Goal: Task Accomplishment & Management: Manage account settings

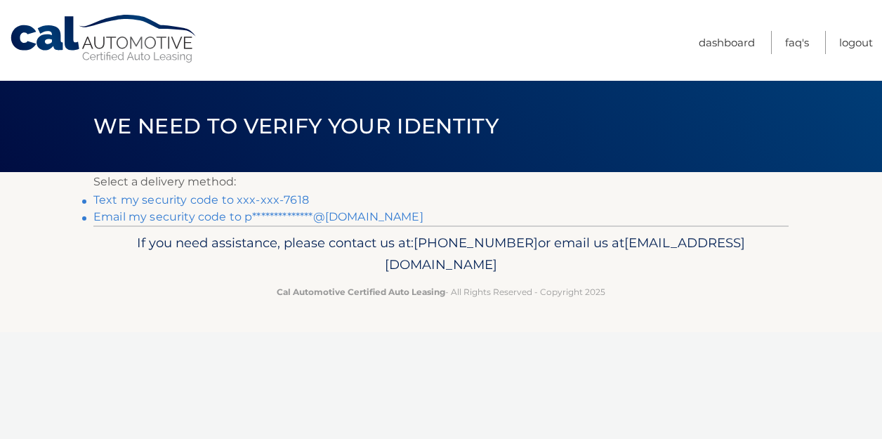
click at [192, 201] on link "Text my security code to xxx-xxx-7618" at bounding box center [201, 199] width 216 height 13
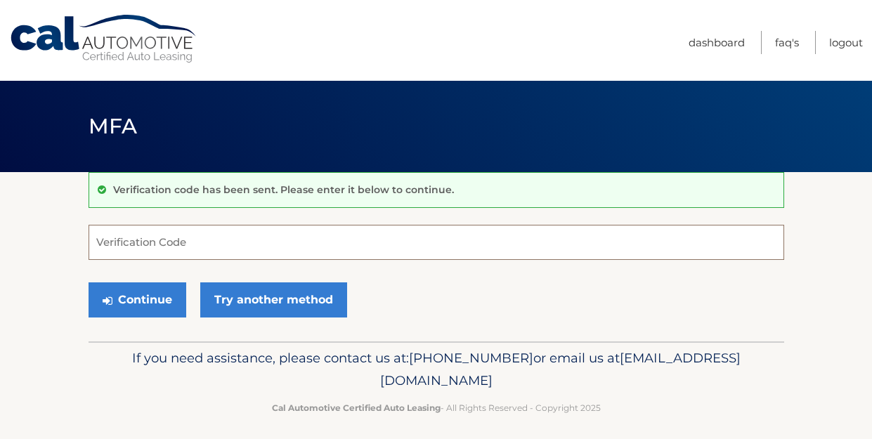
click at [162, 250] on input "Verification Code" at bounding box center [436, 242] width 695 height 35
click at [151, 238] on input "Verification Code" at bounding box center [436, 242] width 695 height 35
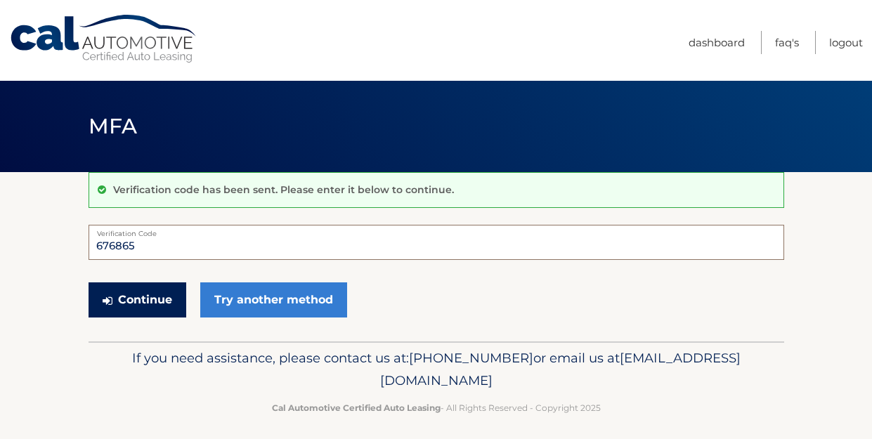
type input "676865"
click at [152, 308] on button "Continue" at bounding box center [138, 299] width 98 height 35
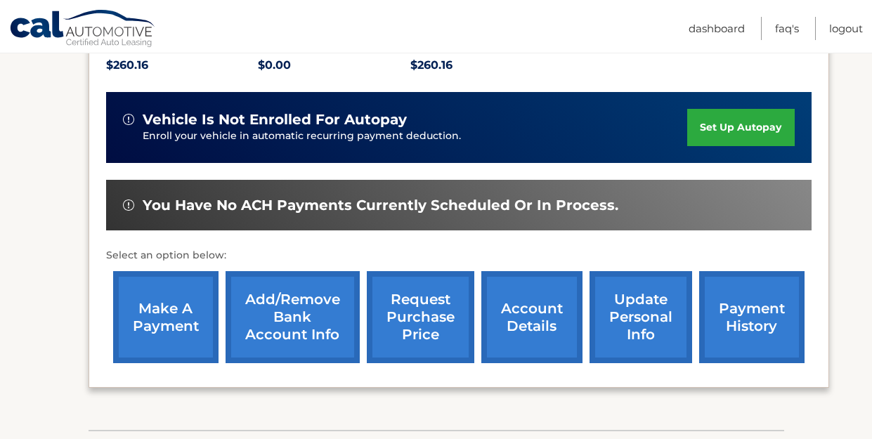
scroll to position [351, 0]
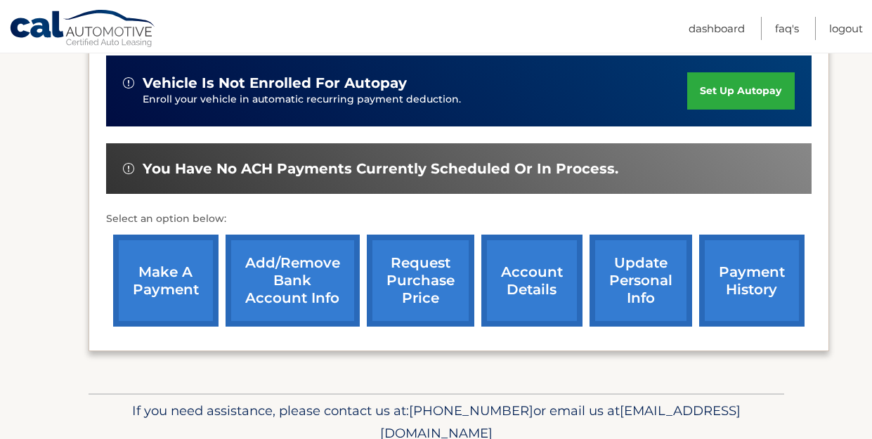
click at [166, 273] on link "make a payment" at bounding box center [165, 281] width 105 height 92
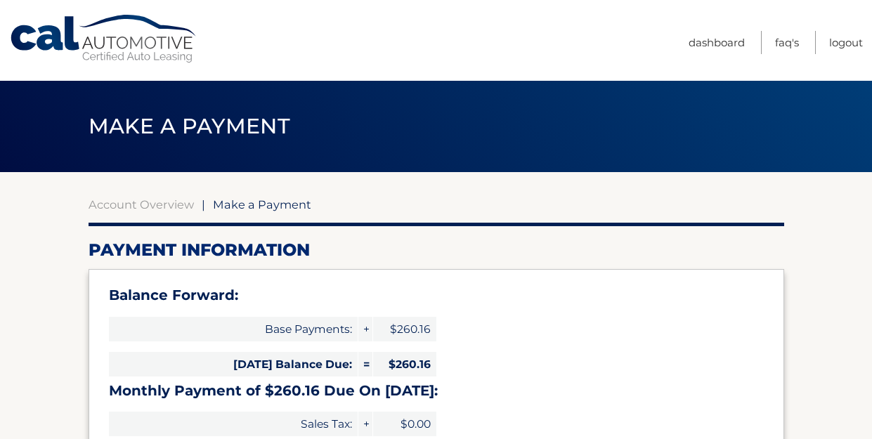
select select "Nzc4MGI4NzMtOWE2NS00MDA5LTg3MmYtYjAxZTdlZTM4YWVm"
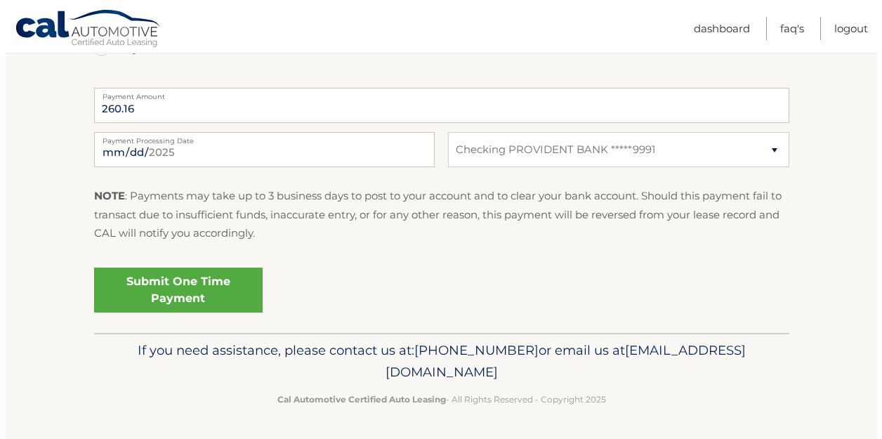
scroll to position [624, 0]
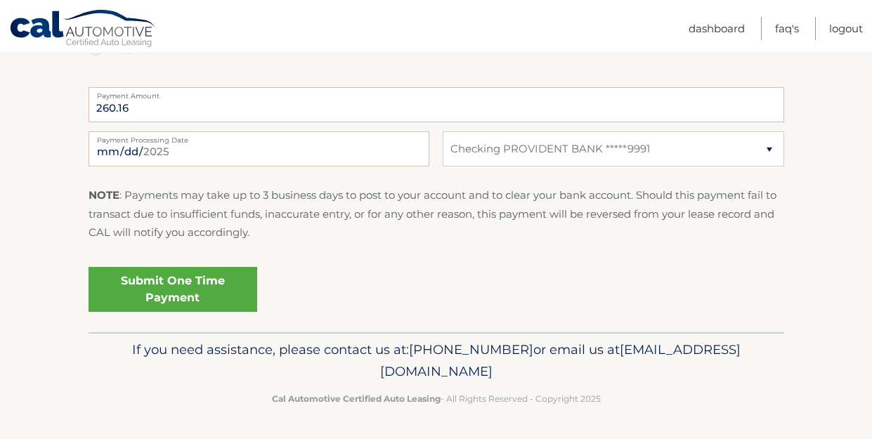
click at [176, 287] on link "Submit One Time Payment" at bounding box center [173, 289] width 169 height 45
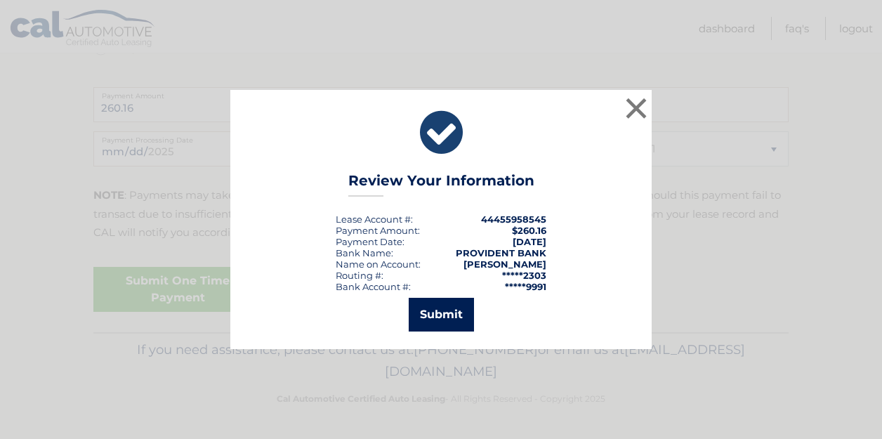
click at [439, 318] on button "Submit" at bounding box center [441, 315] width 65 height 34
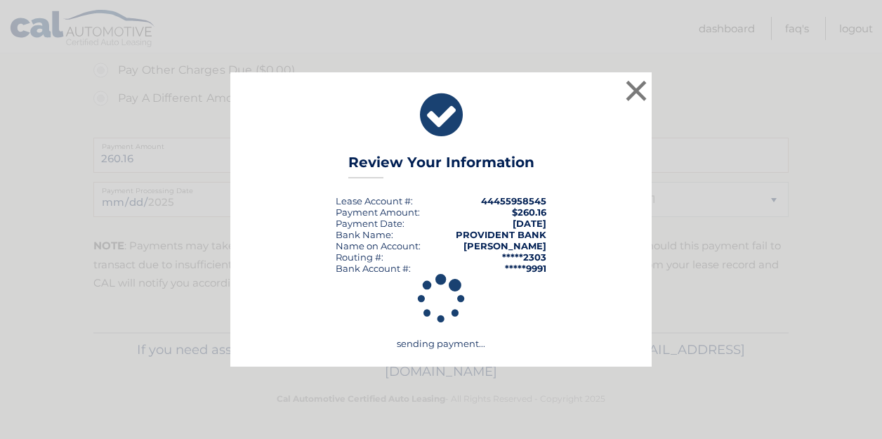
scroll to position [574, 0]
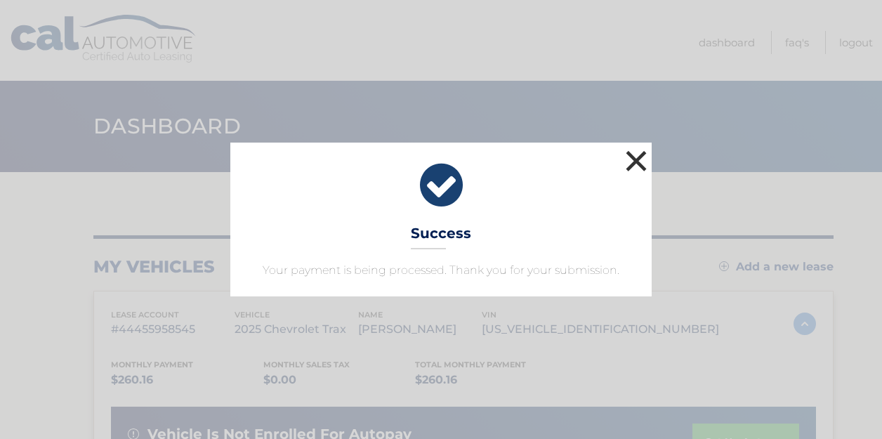
click at [635, 161] on button "×" at bounding box center [636, 161] width 28 height 28
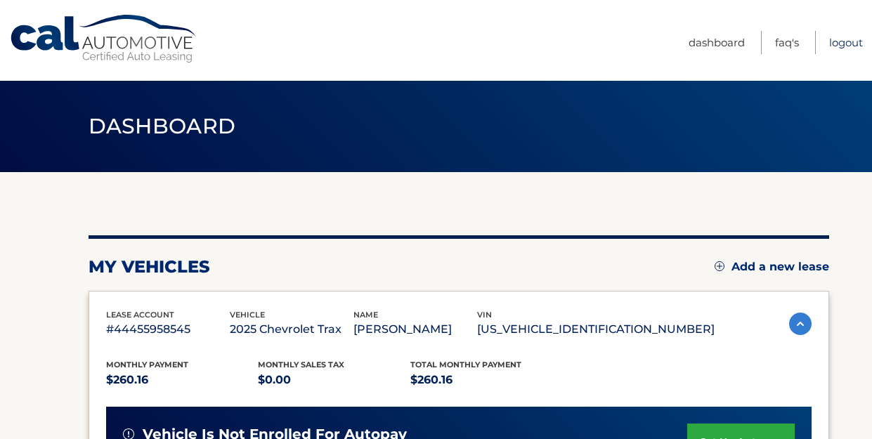
click at [837, 45] on link "Logout" at bounding box center [846, 42] width 34 height 23
